Goal: Task Accomplishment & Management: Manage account settings

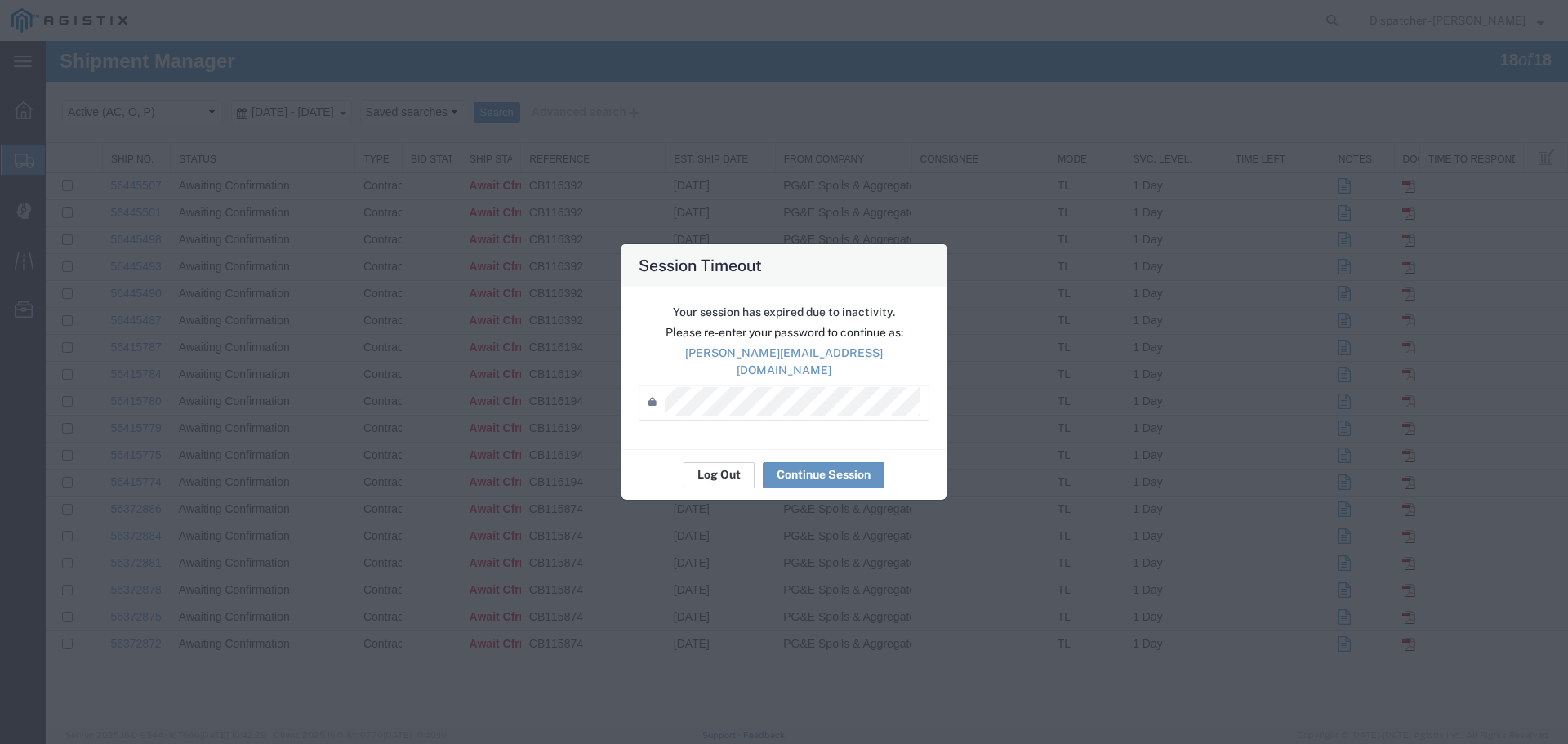
click at [734, 466] on button "Log Out" at bounding box center [718, 475] width 71 height 26
